Goal: Find specific page/section: Find specific page/section

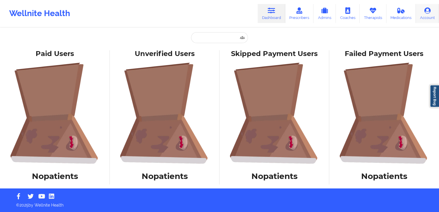
click at [348, 12] on icon at bounding box center [427, 10] width 7 height 6
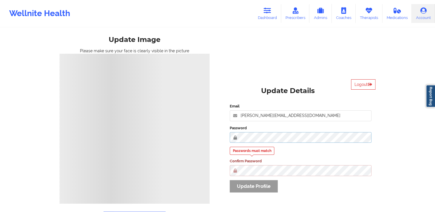
click at [234, 145] on div "Email [PERSON_NAME][EMAIL_ADDRESS][DOMAIN_NAME] Password Passwords must match C…" at bounding box center [301, 150] width 150 height 101
click at [36, 12] on div "Wellnite Health" at bounding box center [39, 13] width 79 height 23
click at [270, 11] on icon at bounding box center [267, 10] width 7 height 6
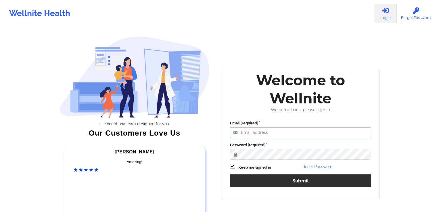
type input "[PERSON_NAME][EMAIL_ADDRESS][DOMAIN_NAME]"
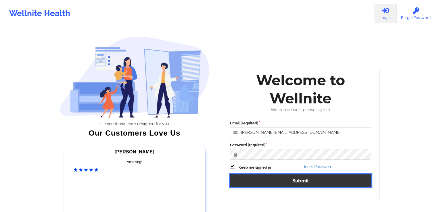
click at [288, 180] on button "Submit" at bounding box center [300, 181] width 141 height 12
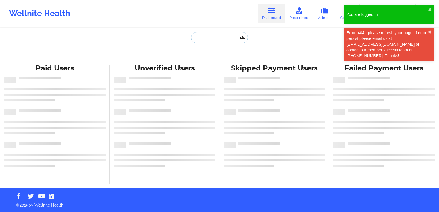
click at [219, 41] on input "text" at bounding box center [219, 37] width 57 height 11
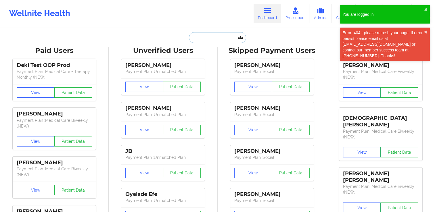
paste input "[PERSON_NAME]"
type input "[PERSON_NAME]"
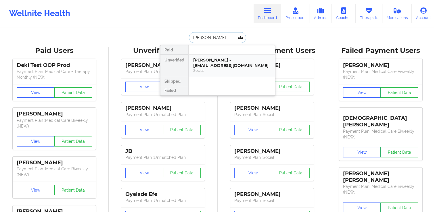
click at [209, 62] on div "[PERSON_NAME] - [EMAIL_ADDRESS][DOMAIN_NAME]" at bounding box center [231, 63] width 77 height 11
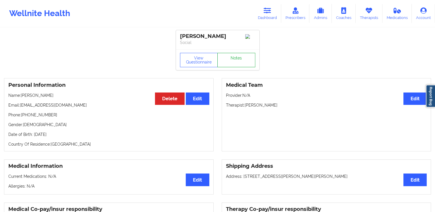
click at [242, 60] on link "Notes" at bounding box center [236, 60] width 38 height 14
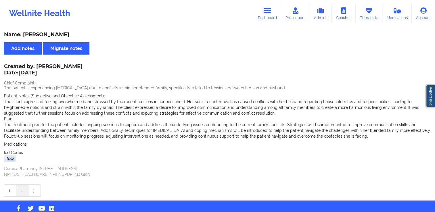
drag, startPoint x: 15, startPoint y: 158, endPoint x: 6, endPoint y: 159, distance: 9.2
click at [6, 159] on div "f43.0" at bounding box center [10, 159] width 12 height 7
copy div "f43.0"
